Goal: Transaction & Acquisition: Obtain resource

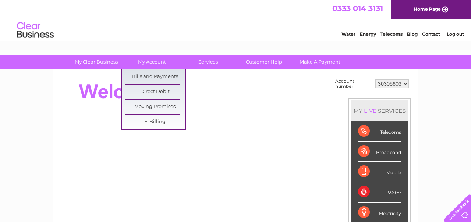
click at [399, 85] on select "30297548 30302756 30305603" at bounding box center [391, 83] width 33 height 9
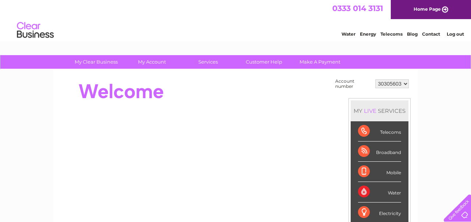
select select "30302756"
click at [375, 79] on select "30297548 30302756 30305603" at bounding box center [391, 83] width 33 height 9
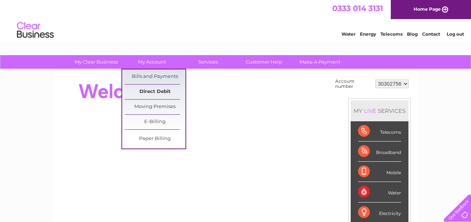
click at [151, 90] on link "Direct Debit" at bounding box center [155, 92] width 61 height 15
click at [155, 88] on link "Direct Debit" at bounding box center [155, 92] width 61 height 15
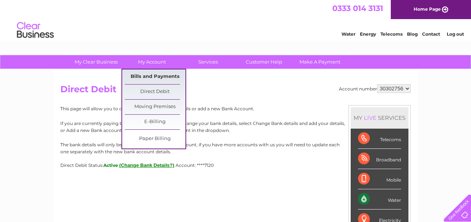
click at [166, 73] on link "Bills and Payments" at bounding box center [155, 77] width 61 height 15
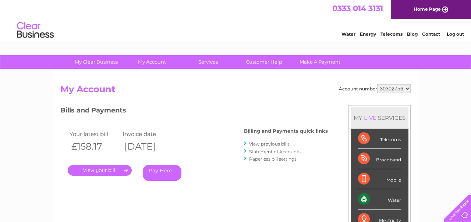
click at [409, 89] on select "30297548 30302756 30305603" at bounding box center [393, 88] width 33 height 9
click at [377, 84] on select "30297548 30302756 30305603" at bounding box center [393, 88] width 33 height 9
click at [378, 89] on select "30297548 30302756 30305603" at bounding box center [393, 88] width 33 height 9
click at [377, 84] on select "30297548 30302756 30305603" at bounding box center [393, 88] width 33 height 9
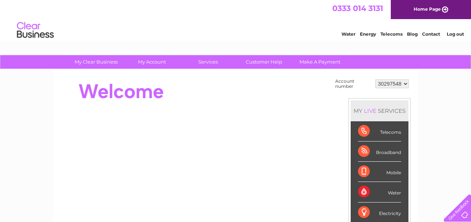
click at [401, 85] on select "30297548 30302756 30305603" at bounding box center [391, 83] width 33 height 9
select select "30302756"
click at [375, 79] on select "30297548 30302756 30305603" at bounding box center [391, 83] width 33 height 9
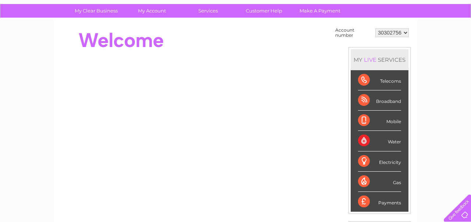
scroll to position [125, 0]
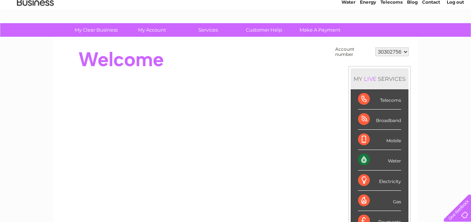
scroll to position [3, 0]
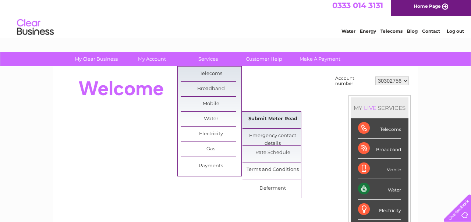
click at [266, 117] on link "Submit Meter Read" at bounding box center [272, 119] width 61 height 15
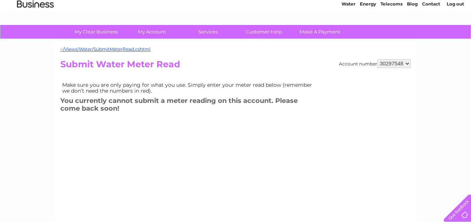
scroll to position [33, 0]
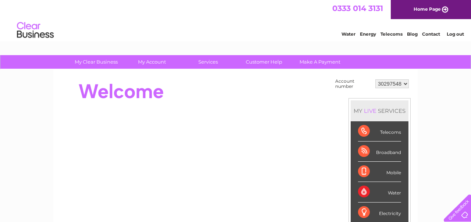
click at [402, 87] on select "30297548 30302756 30305603" at bounding box center [391, 83] width 33 height 9
select select "30305603"
click at [375, 79] on select "30297548 30302756 30305603" at bounding box center [391, 83] width 33 height 9
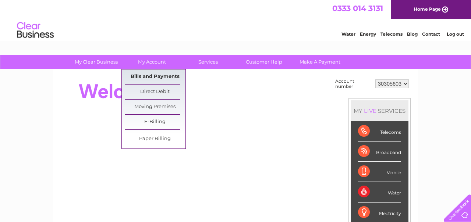
click at [156, 75] on link "Bills and Payments" at bounding box center [155, 77] width 61 height 15
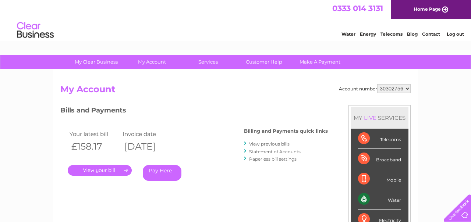
click at [396, 91] on select "30297548 30302756 30305603" at bounding box center [393, 88] width 33 height 9
select select "30305603"
click at [377, 84] on select "30297548 30302756 30305603" at bounding box center [393, 88] width 33 height 9
click at [276, 145] on link "View previous bills" at bounding box center [269, 144] width 40 height 6
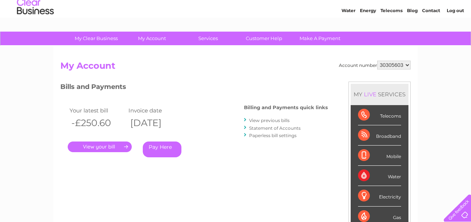
scroll to position [51, 0]
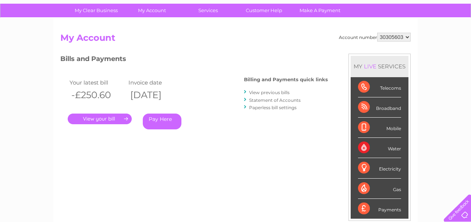
click at [279, 94] on link "View previous bills" at bounding box center [269, 93] width 40 height 6
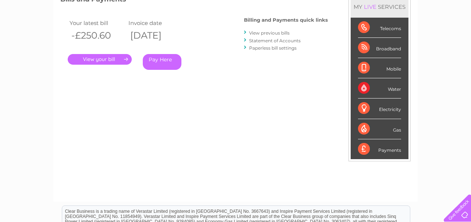
scroll to position [0, 0]
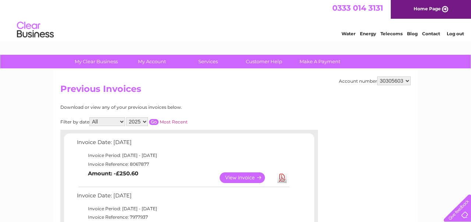
scroll to position [64, 0]
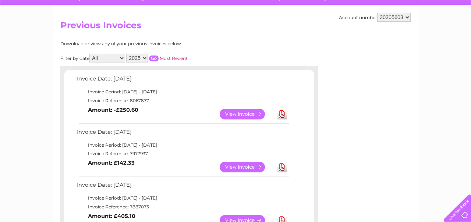
click at [243, 115] on link "View" at bounding box center [247, 114] width 54 height 11
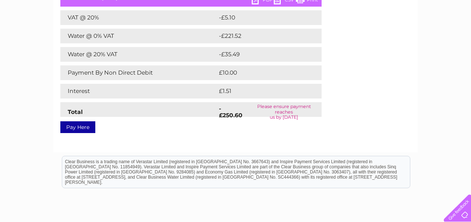
scroll to position [53, 0]
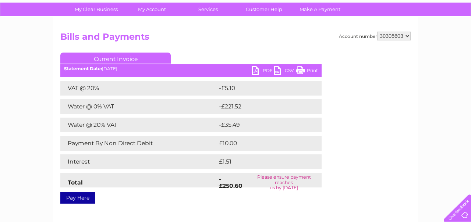
click at [256, 69] on link "PDF" at bounding box center [263, 71] width 22 height 11
